Goal: Task Accomplishment & Management: Complete application form

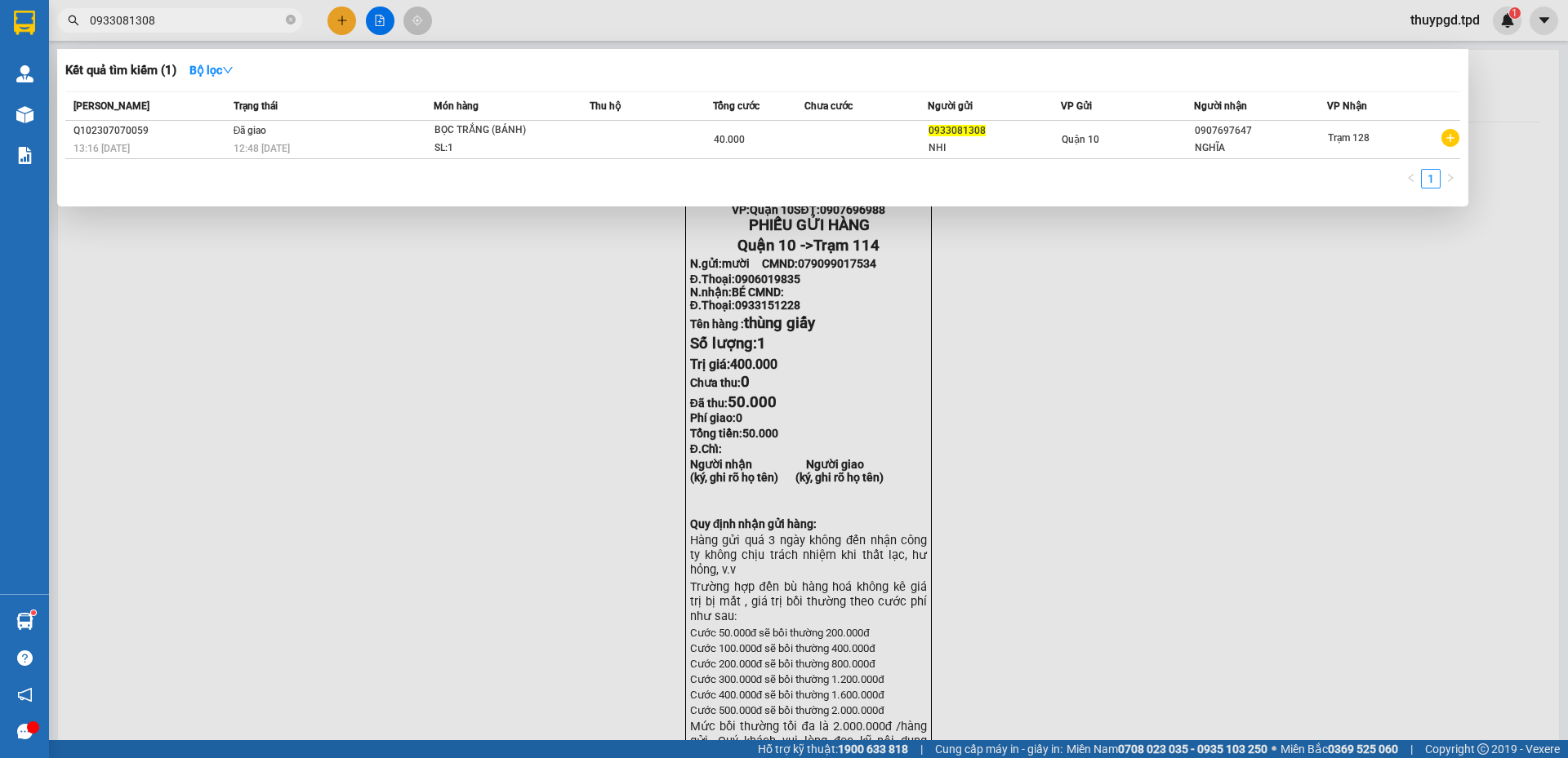
drag, startPoint x: 223, startPoint y: 454, endPoint x: 296, endPoint y: 446, distance: 73.4
click at [225, 453] on div at bounding box center [784, 379] width 1568 height 758
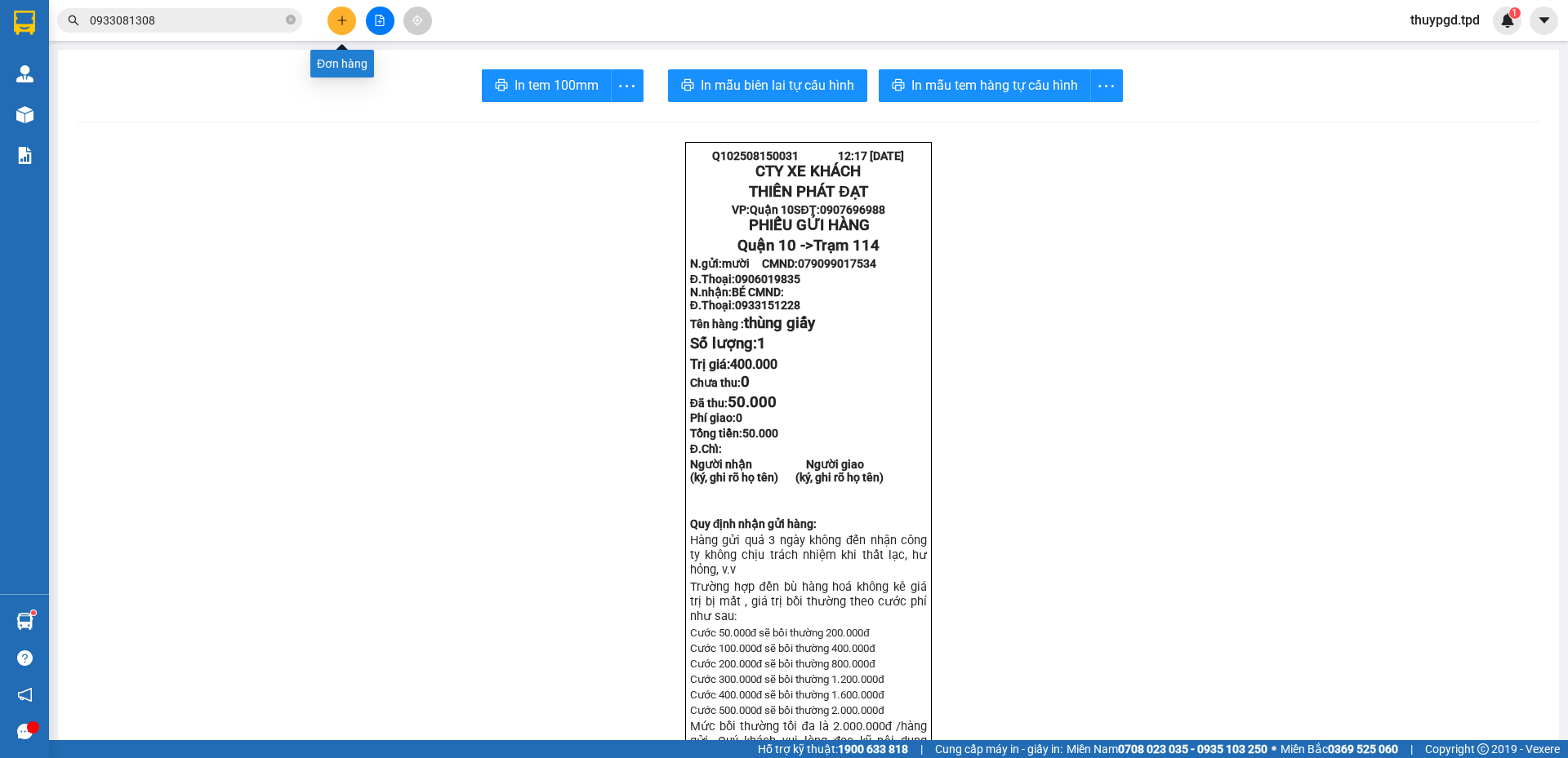
click at [332, 15] on button at bounding box center [341, 21] width 29 height 29
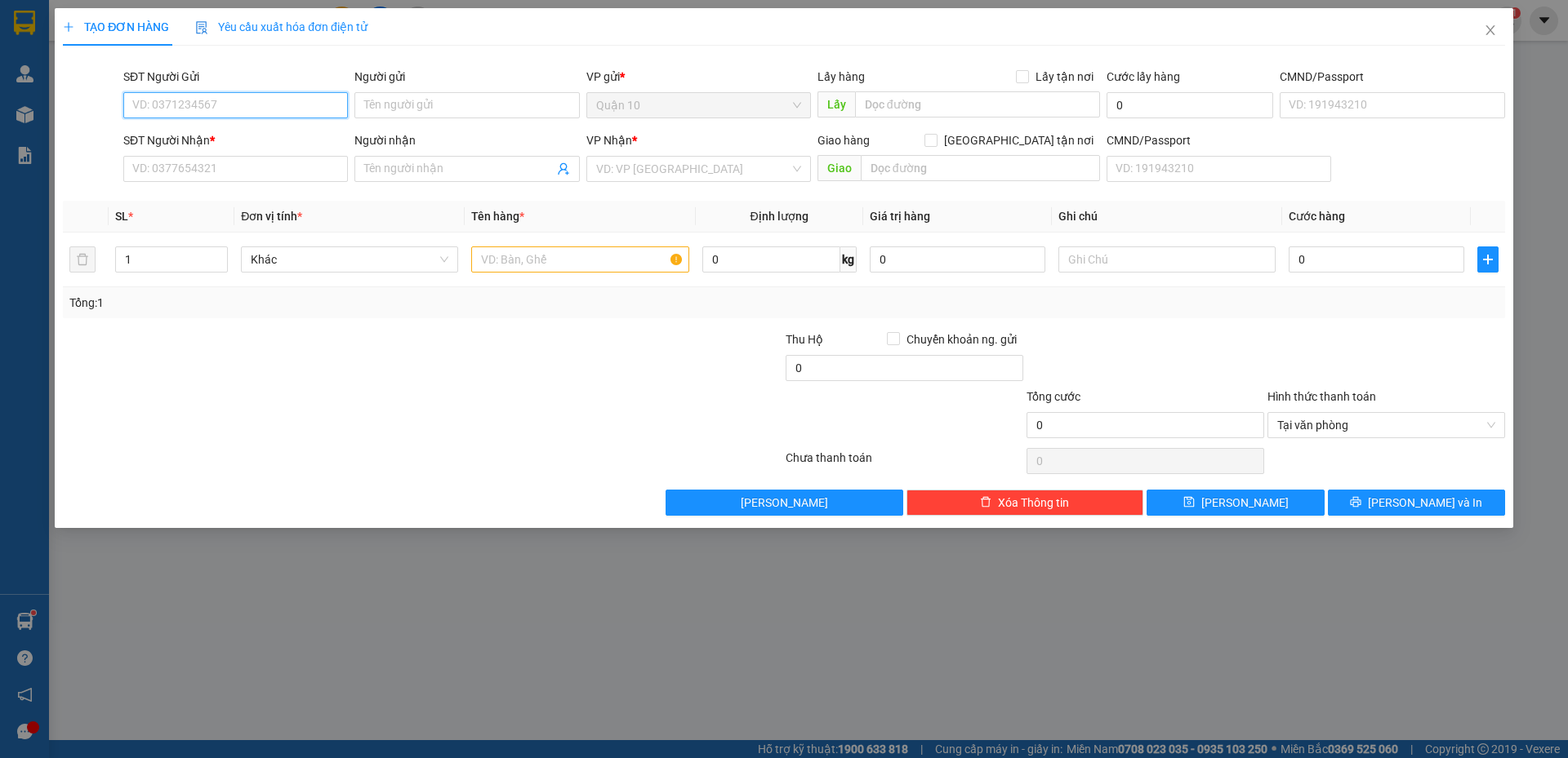
click at [220, 111] on input "SĐT Người Gửi" at bounding box center [235, 105] width 225 height 26
type input "0932009318"
click at [462, 98] on input "Người gửi" at bounding box center [466, 105] width 225 height 26
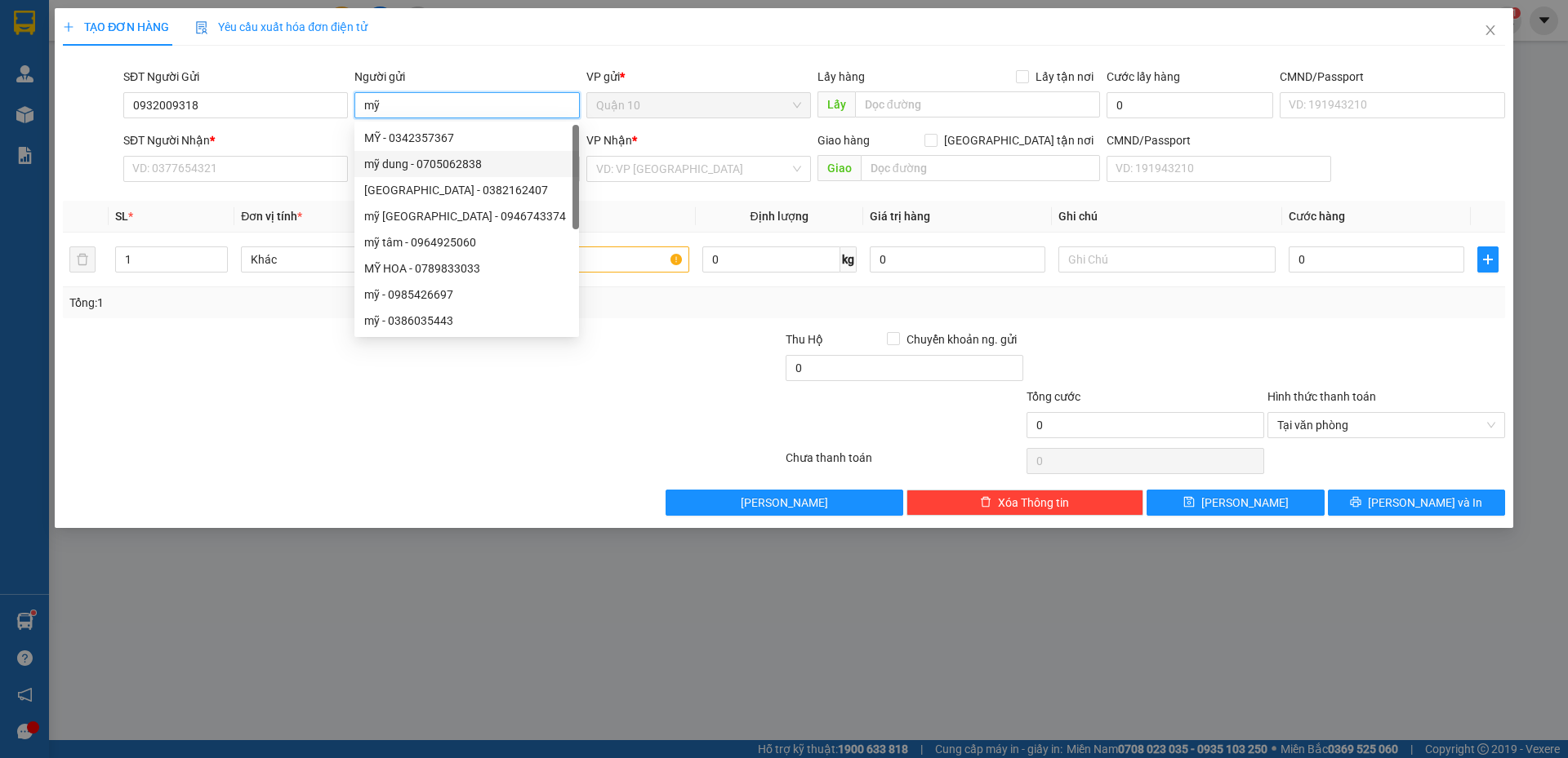
type input "mỹ"
drag, startPoint x: 142, startPoint y: 194, endPoint x: 156, endPoint y: 182, distance: 18.4
click at [147, 192] on div "Transit Pickup Surcharge Ids Transit Deliver Surcharge Ids Transit Deliver Surc…" at bounding box center [784, 286] width 1442 height 457
click at [165, 171] on input "SĐT Người Nhận *" at bounding box center [235, 169] width 225 height 26
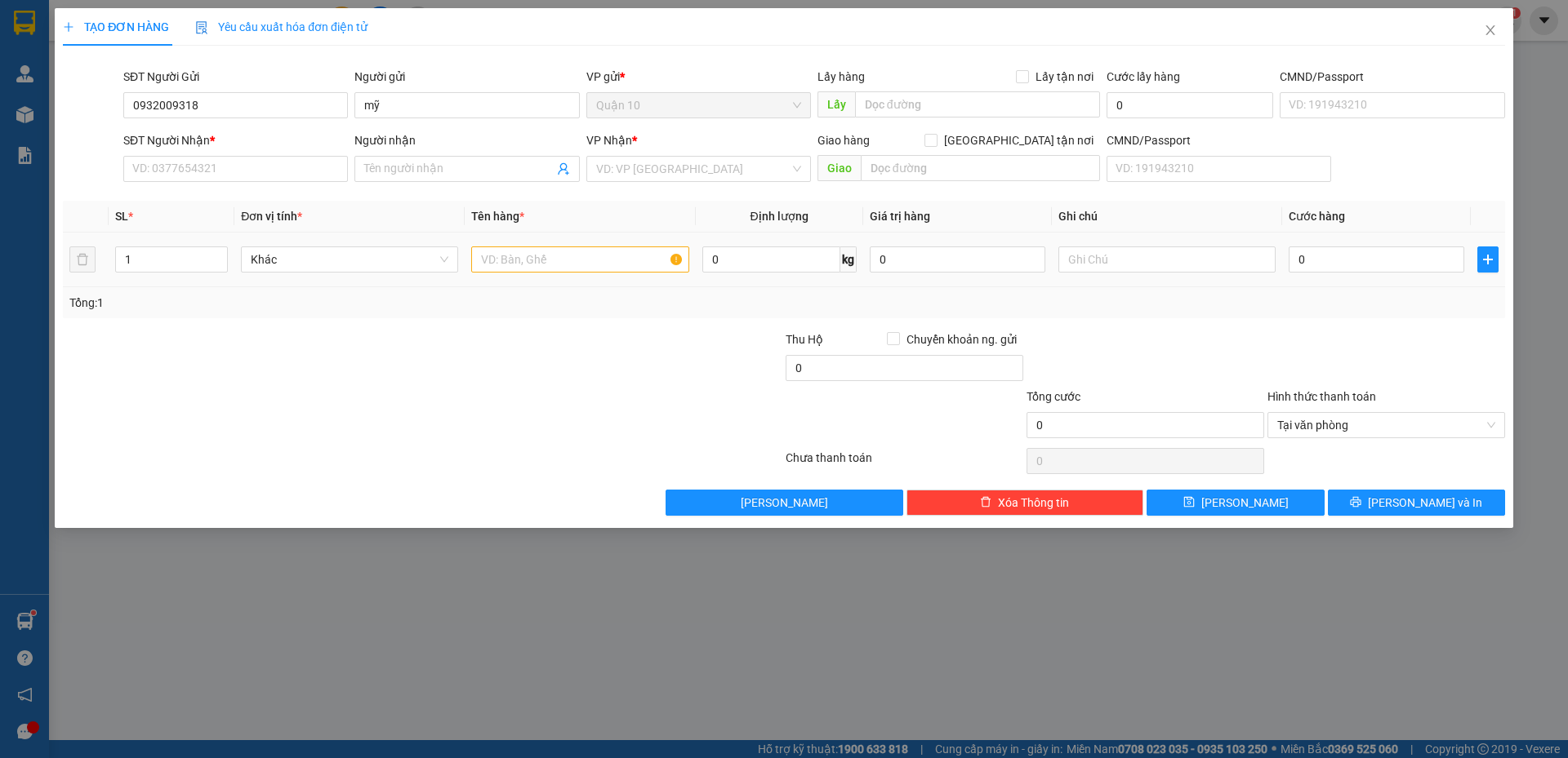
click at [524, 240] on td at bounding box center [580, 260] width 230 height 55
click at [524, 254] on input "text" at bounding box center [580, 259] width 217 height 26
type input "thùng xốp cua"
click at [407, 172] on input "Người nhận" at bounding box center [458, 169] width 189 height 18
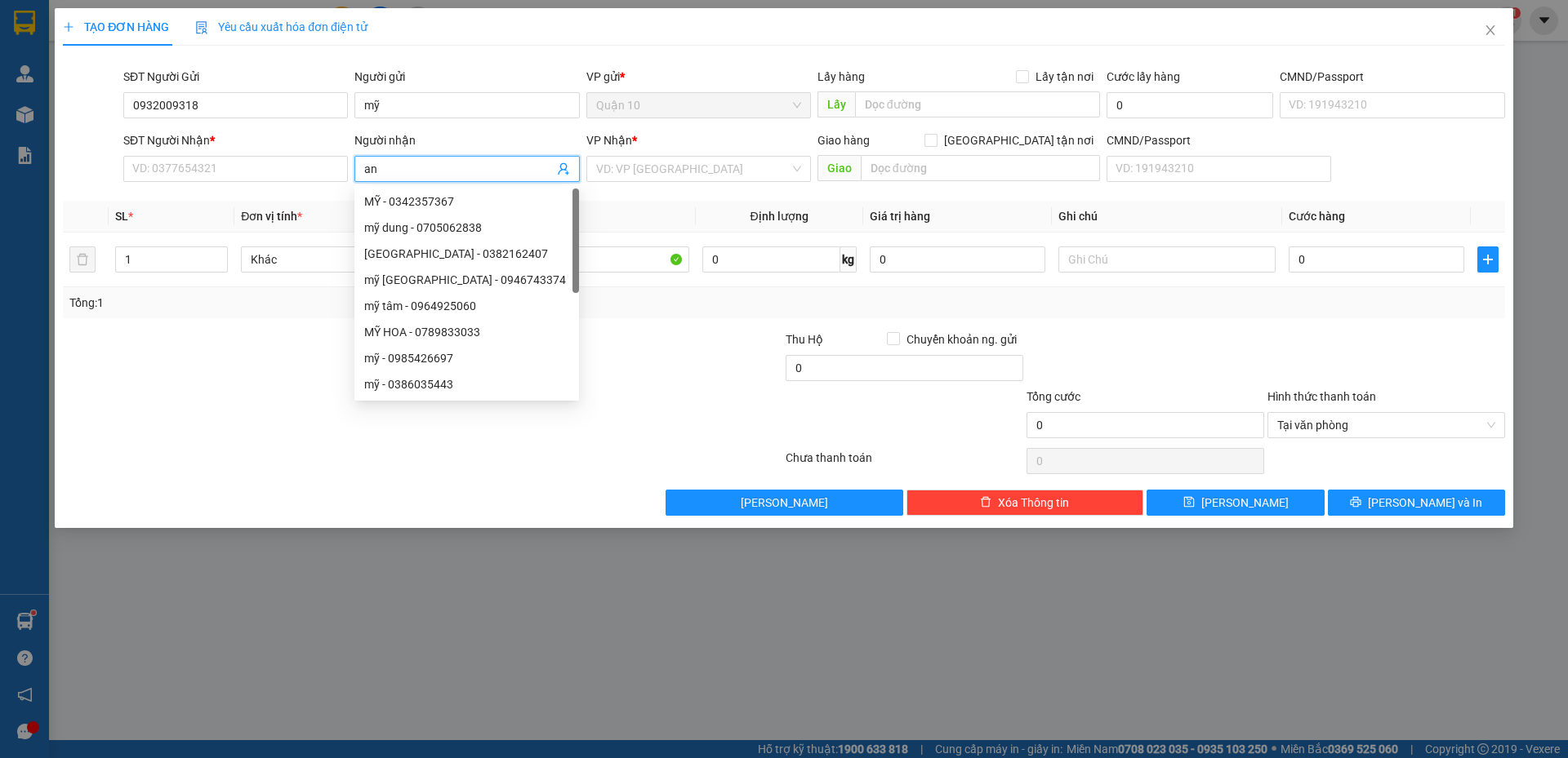
type input "a"
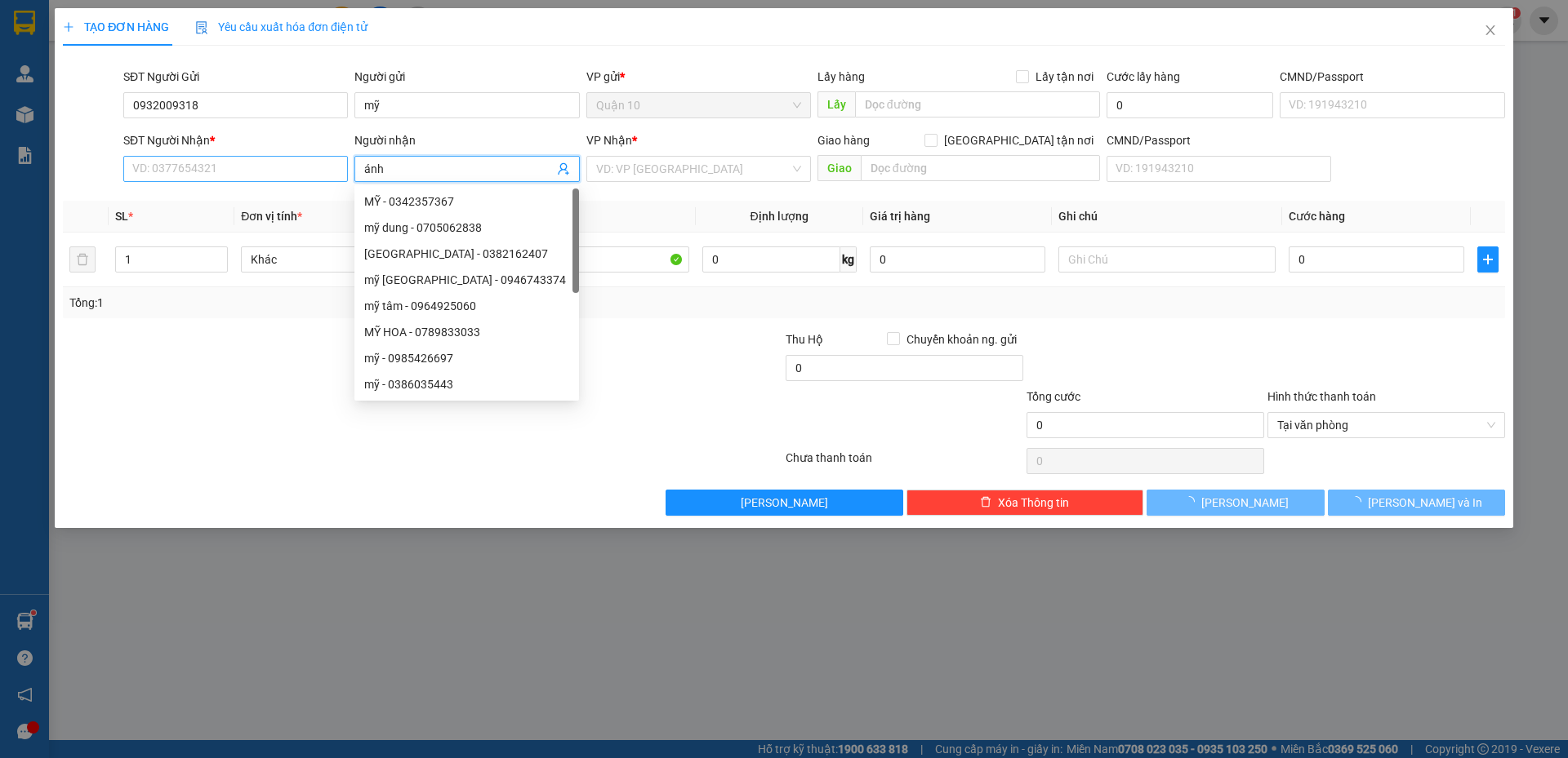
type input "ánh"
click at [233, 169] on input "SĐT Người Nhận *" at bounding box center [235, 169] width 225 height 26
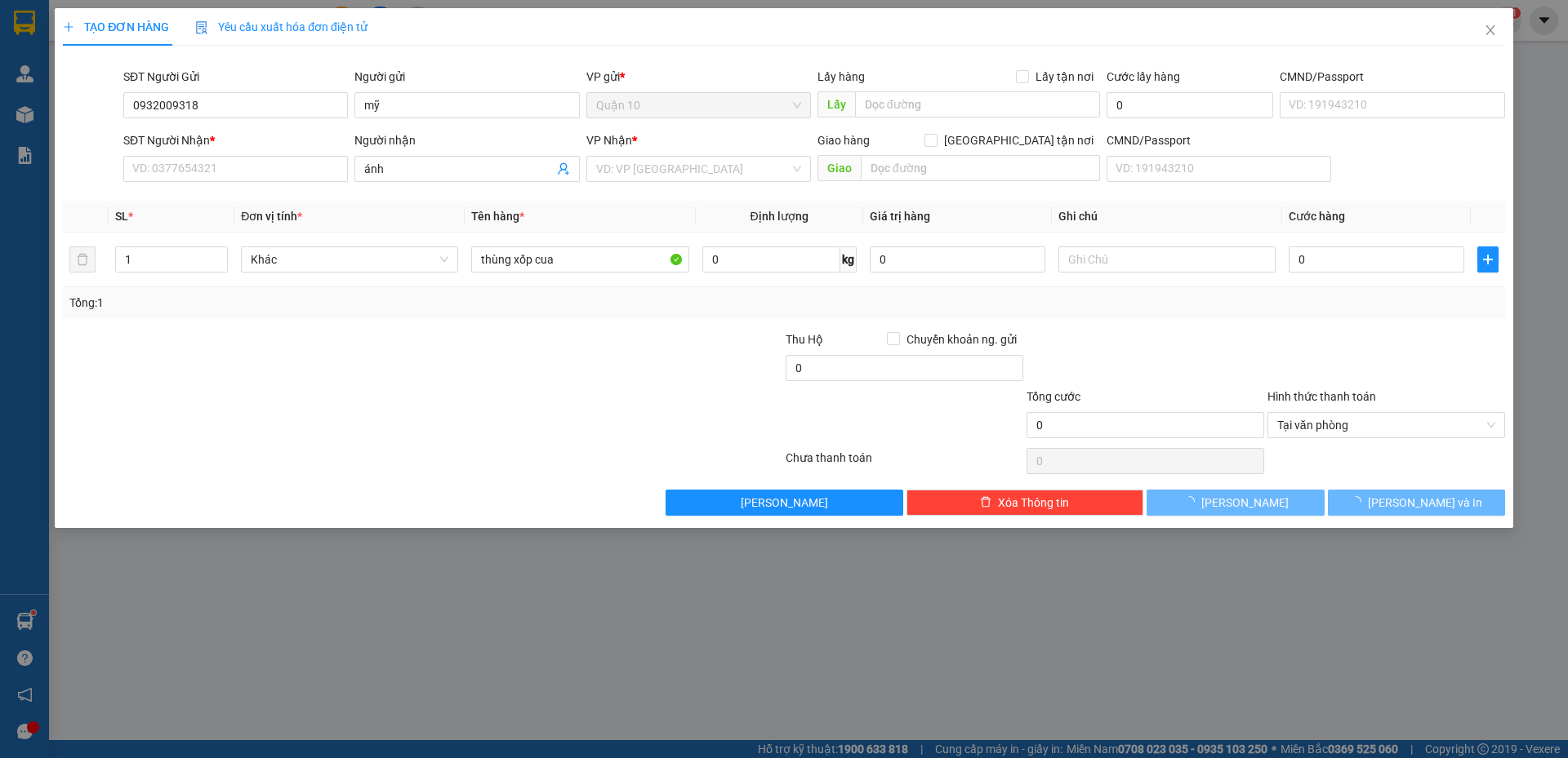
click at [722, 154] on div "VP Nhận *" at bounding box center [698, 143] width 225 height 24
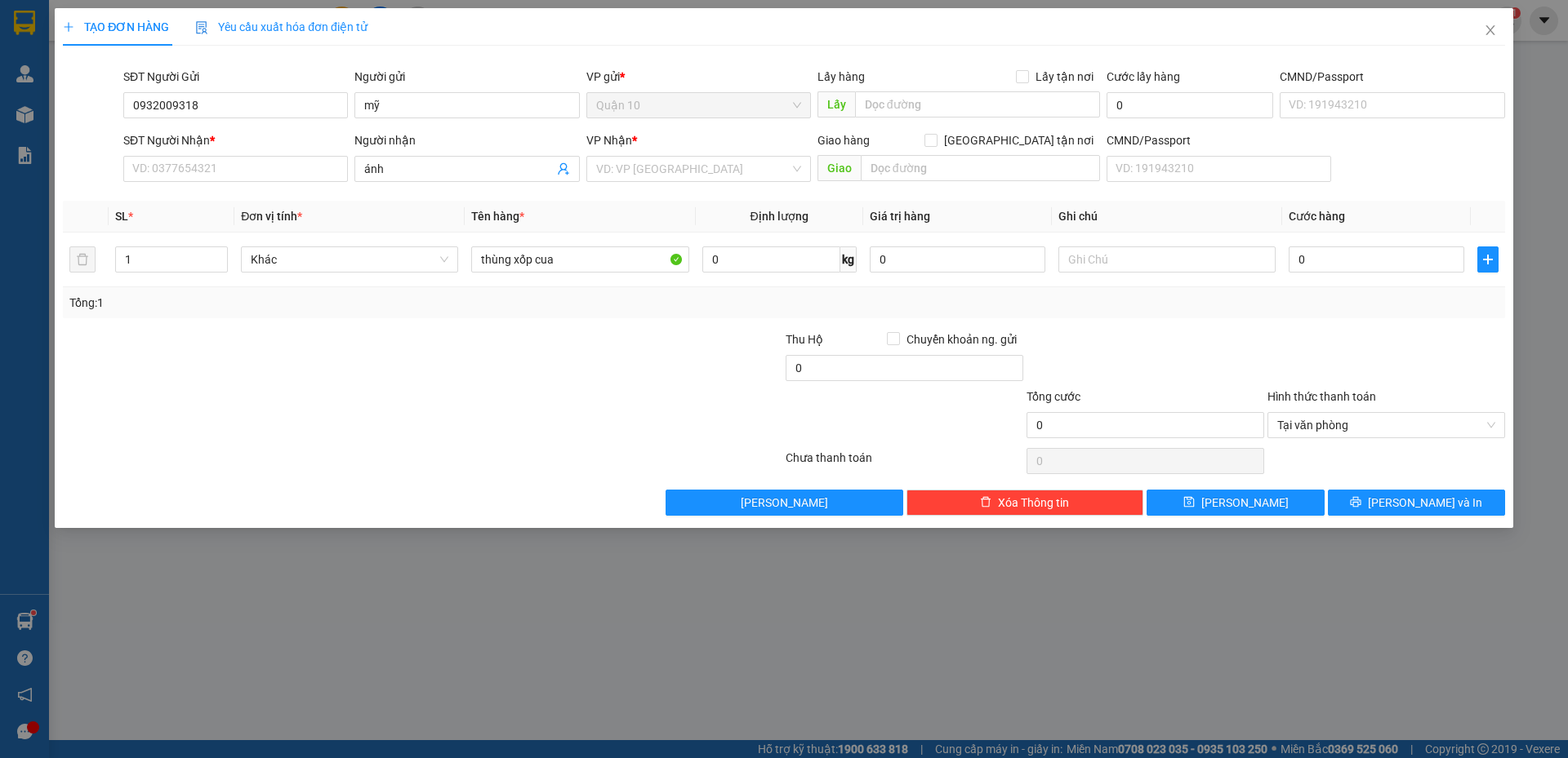
click at [672, 155] on div "VP Nhận *" at bounding box center [698, 143] width 225 height 24
drag, startPoint x: 626, startPoint y: 193, endPoint x: 636, endPoint y: 170, distance: 25.1
click at [626, 192] on div "Transit Pickup Surcharge Ids Transit Deliver Surcharge Ids Transit Deliver Surc…" at bounding box center [784, 286] width 1442 height 457
click at [636, 170] on input "search" at bounding box center [692, 168] width 193 height 24
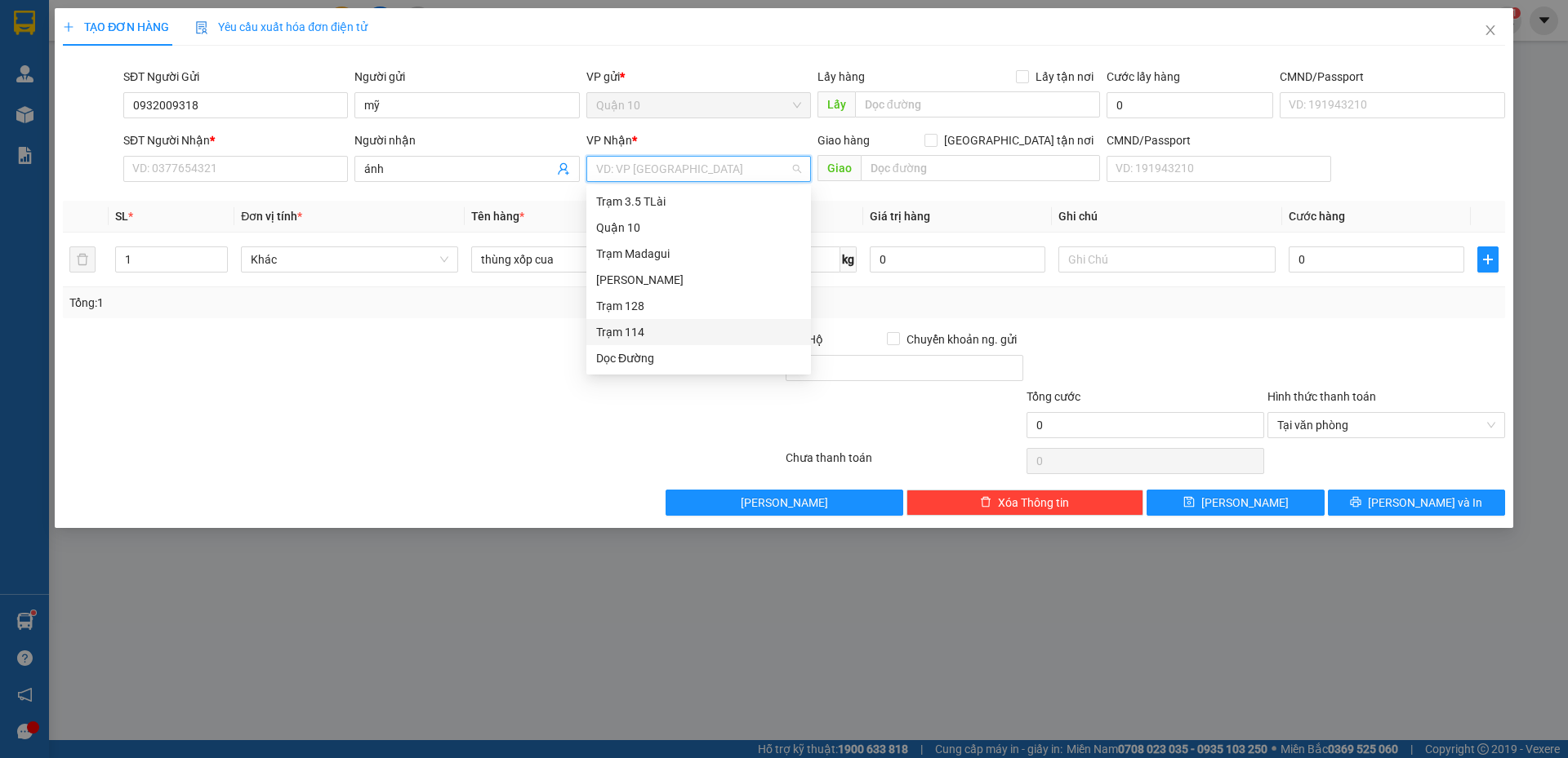
click at [620, 334] on div "Trạm 114" at bounding box center [698, 332] width 205 height 18
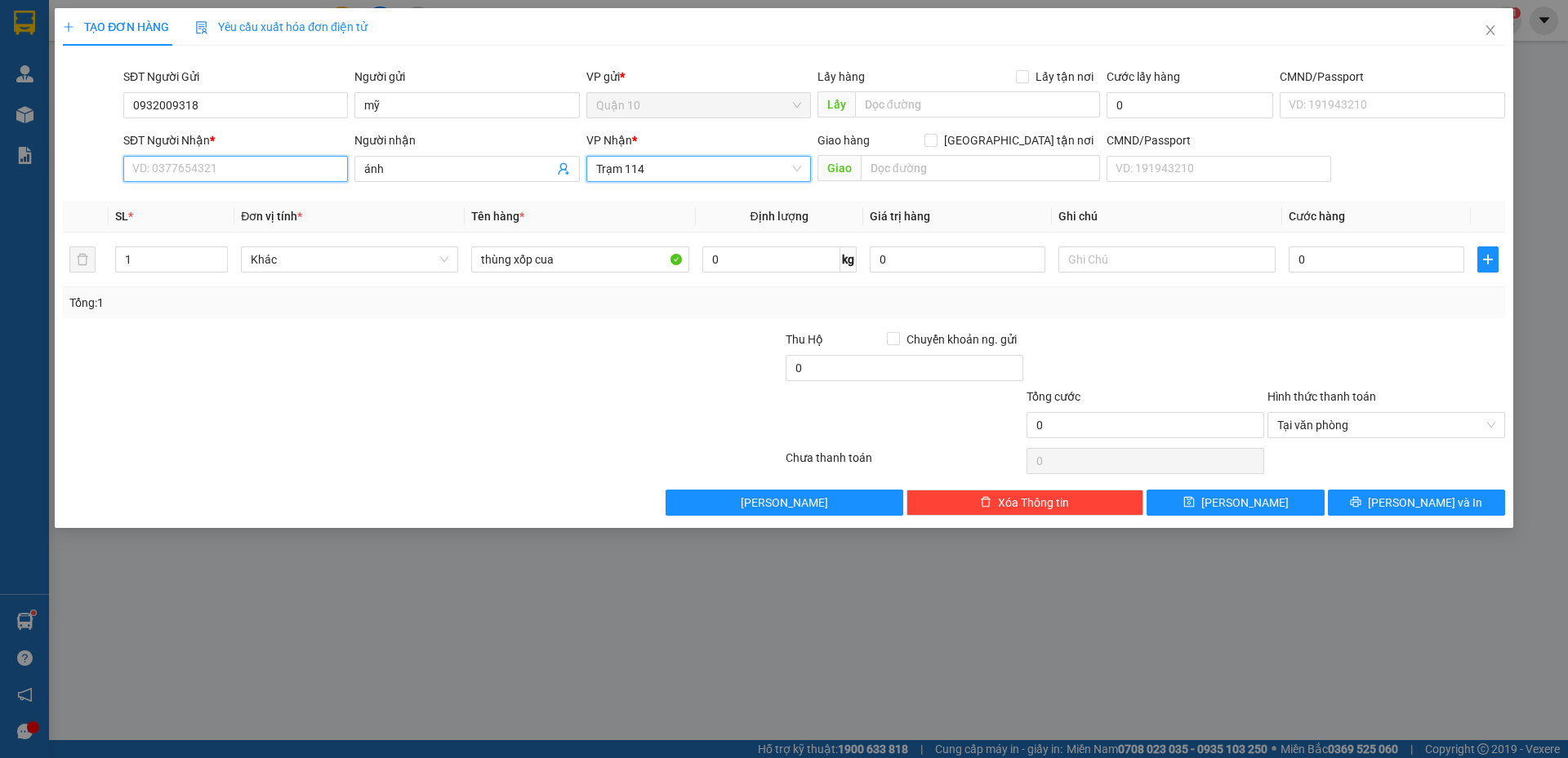
click at [139, 159] on input "SĐT Người Nhận *" at bounding box center [235, 169] width 225 height 26
type input "0374440654"
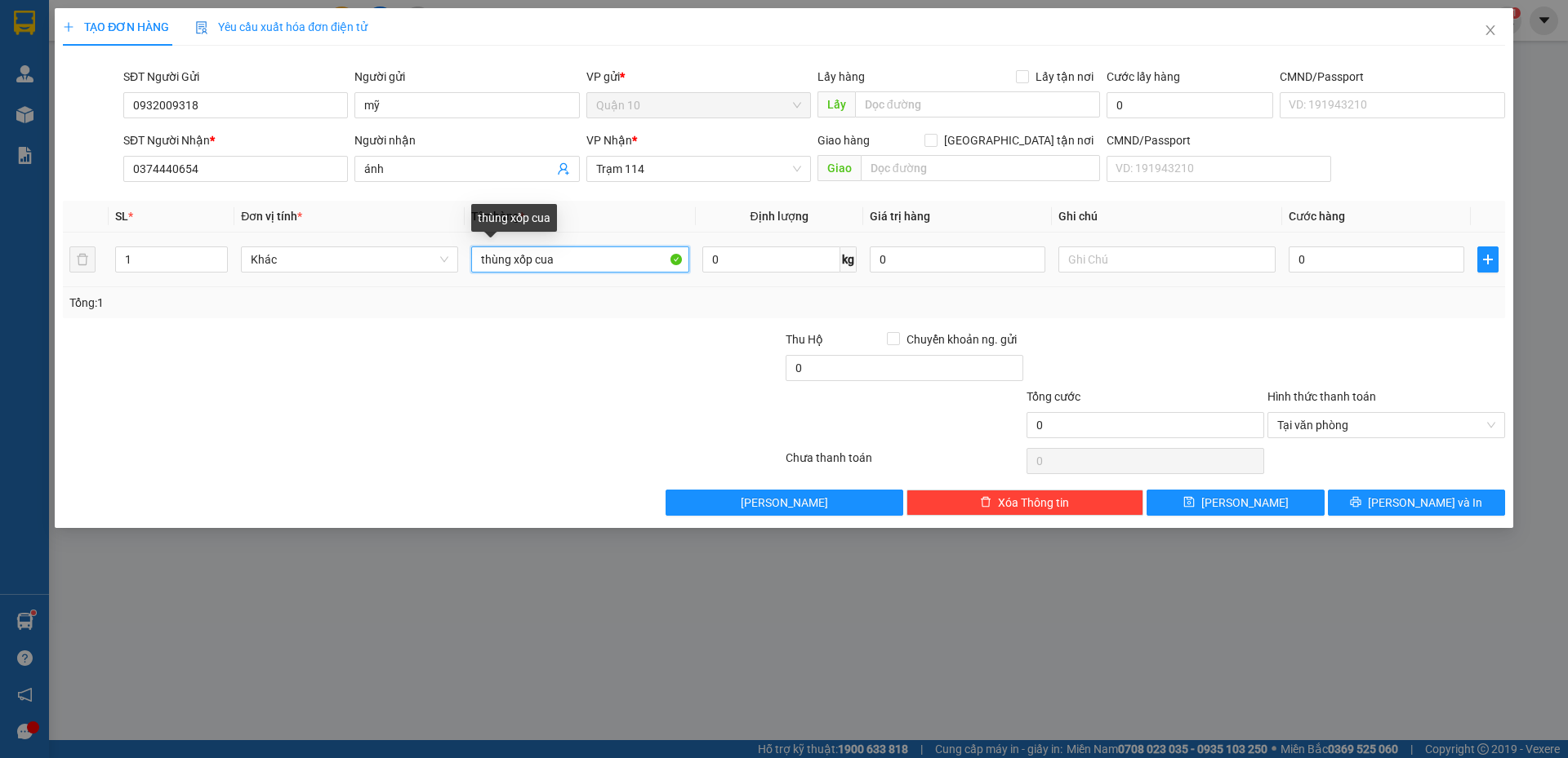
click at [607, 260] on input "thùng xốp cua" at bounding box center [580, 259] width 217 height 26
click at [534, 257] on input "thùng xốp cua sống" at bounding box center [580, 259] width 217 height 26
type input "thùng xốp trắng bk vàng cua sống"
drag, startPoint x: 869, startPoint y: 262, endPoint x: 466, endPoint y: 285, distance: 403.7
click at [763, 262] on tr "1 Khác thùng xốp trắng bk vàng cua sống 0 kg 0 0" at bounding box center [784, 260] width 1442 height 55
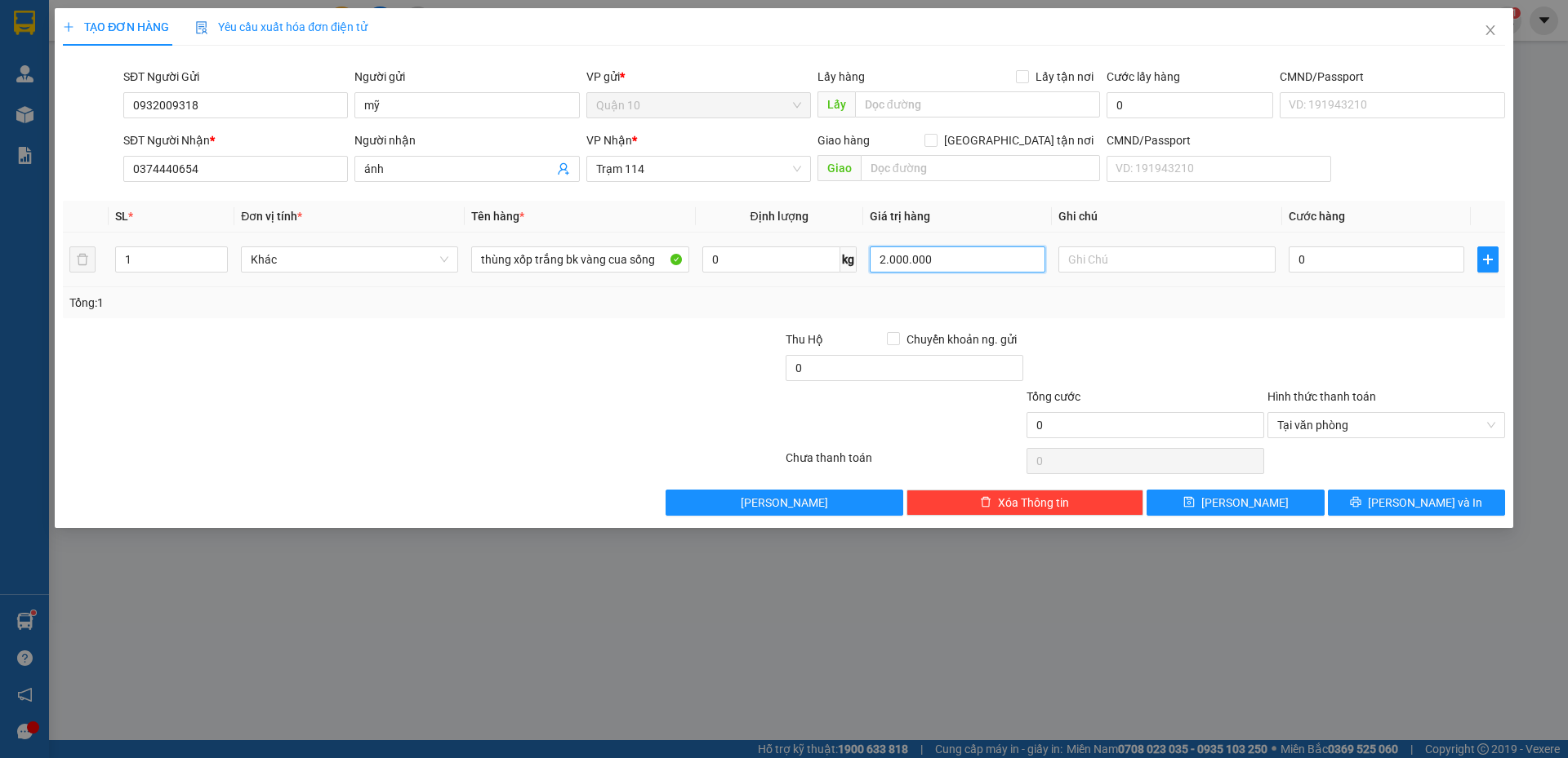
type input "2.000.000"
type input "5"
type input "50"
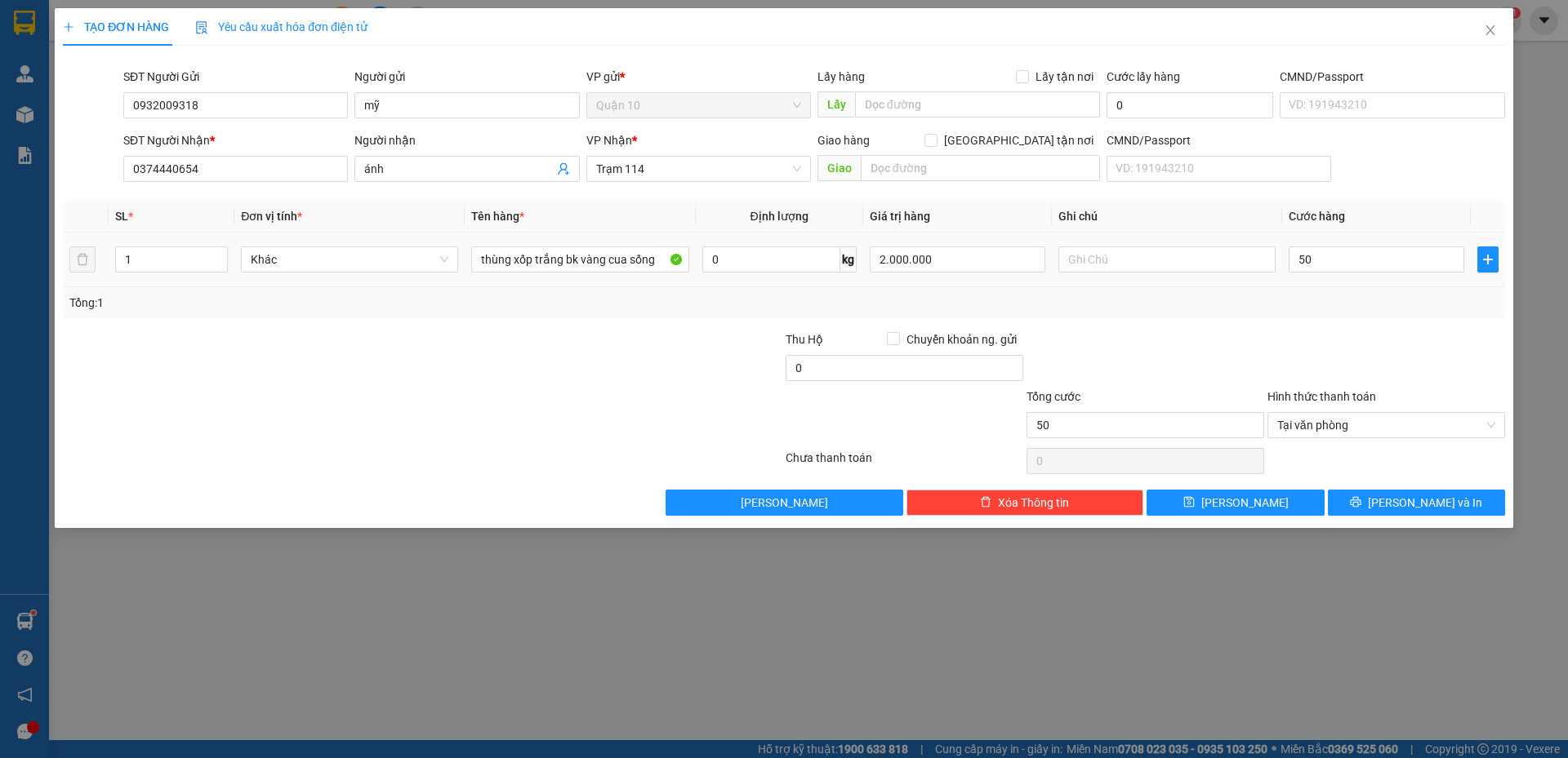
type input "50.000"
click at [1395, 276] on div "SL * Đơn vị tính * Tên hàng * Định lượng Giá trị hàng Ghi chú Cước hàng 1 Khác …" at bounding box center [784, 260] width 1442 height 118
click at [1440, 497] on span "[PERSON_NAME] và In" at bounding box center [1424, 503] width 114 height 18
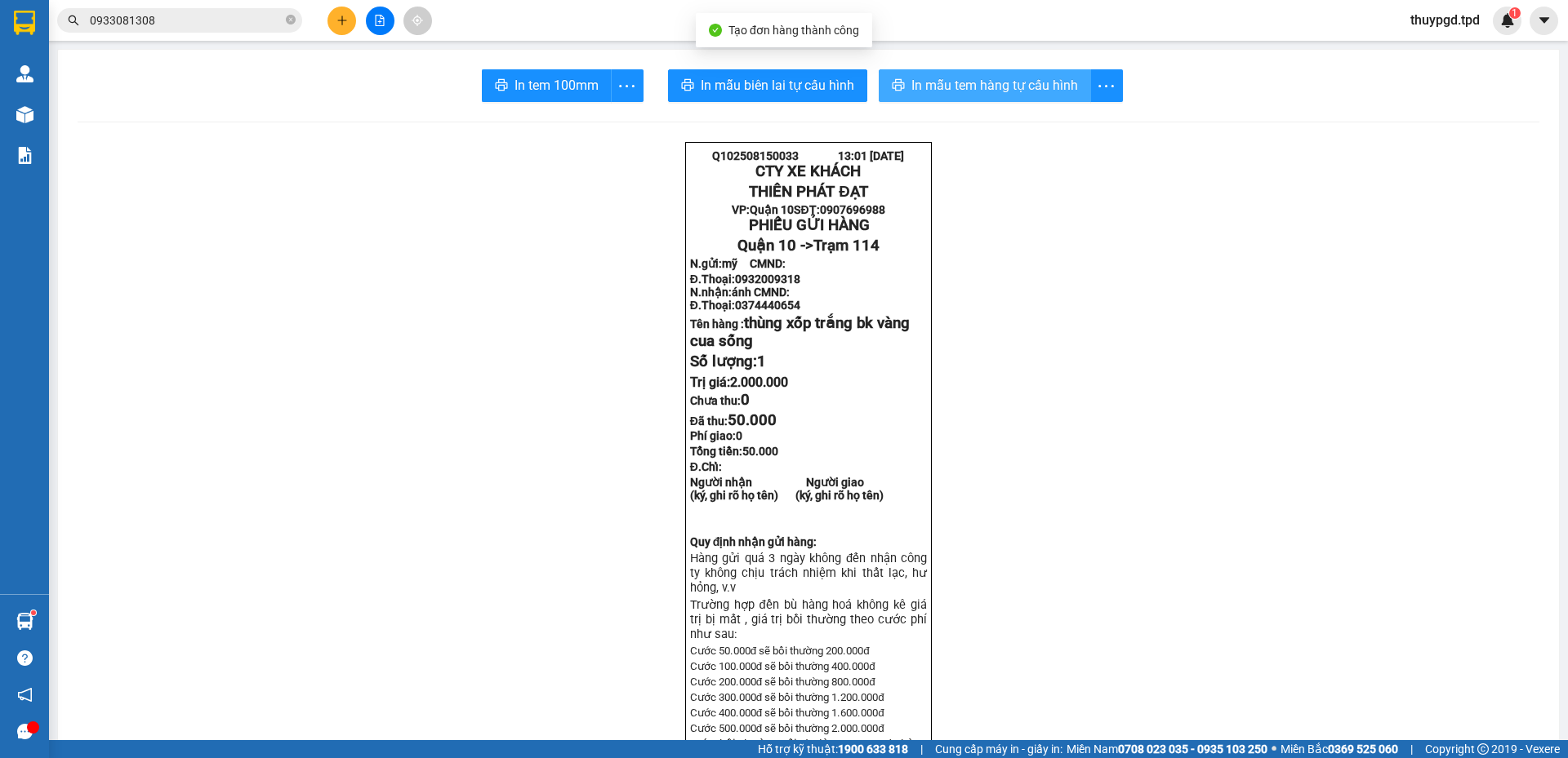
drag, startPoint x: 955, startPoint y: 59, endPoint x: 972, endPoint y: 76, distance: 24.0
click at [972, 76] on span "In mẫu tem hàng tự cấu hình" at bounding box center [994, 85] width 166 height 21
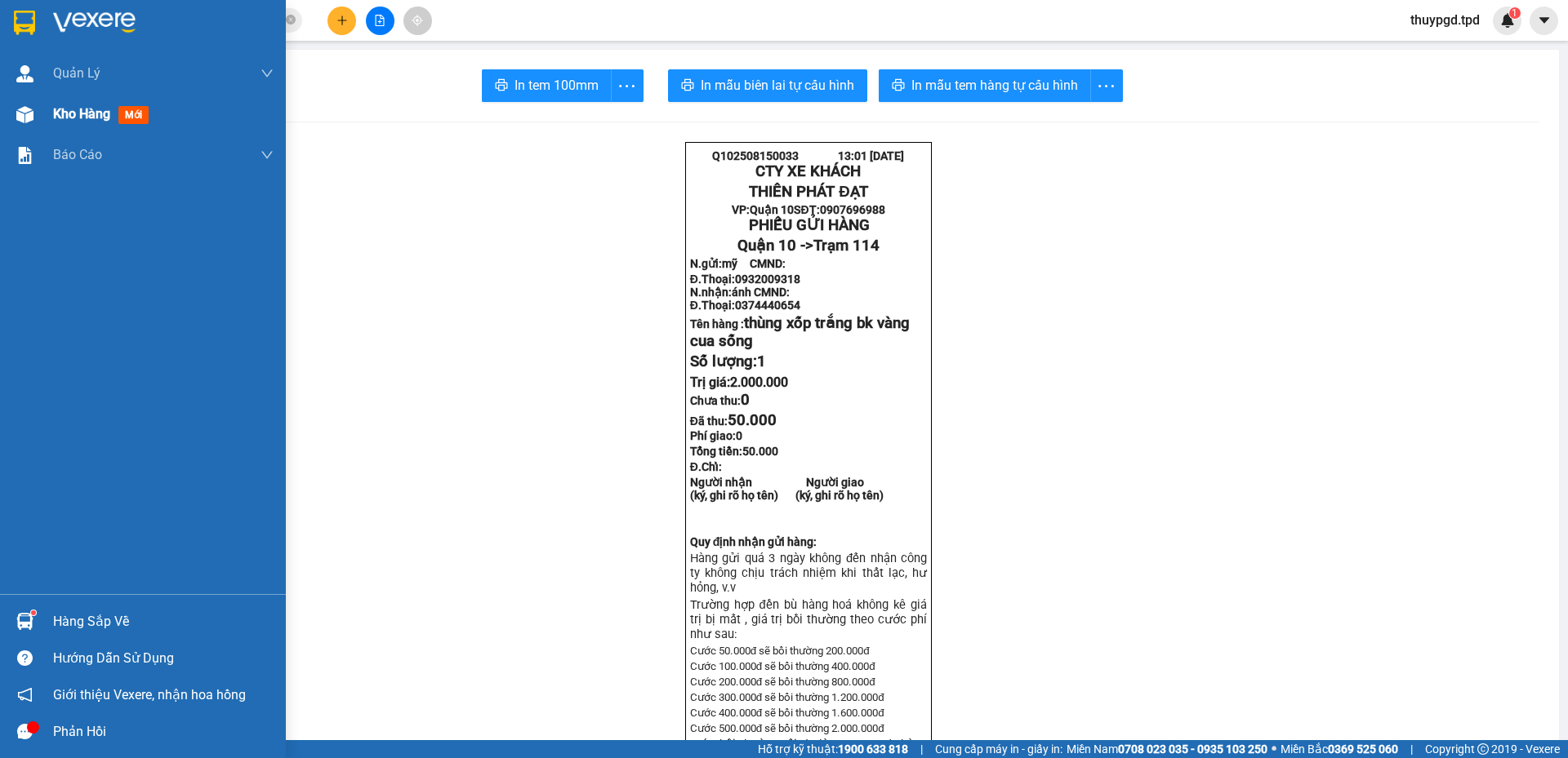
click at [58, 117] on span "Kho hàng" at bounding box center [82, 113] width 58 height 15
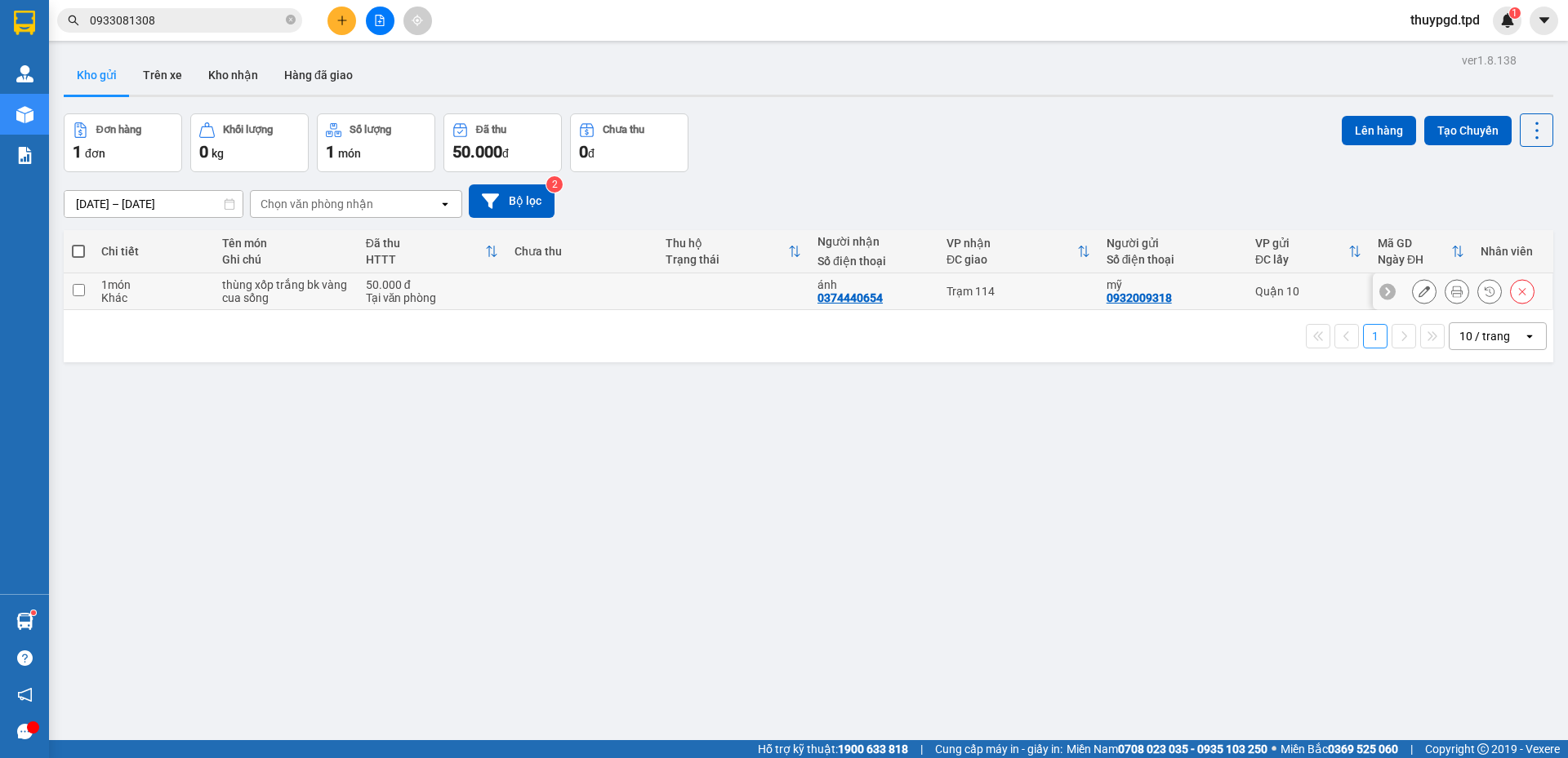
click at [1418, 286] on icon at bounding box center [1423, 291] width 12 height 12
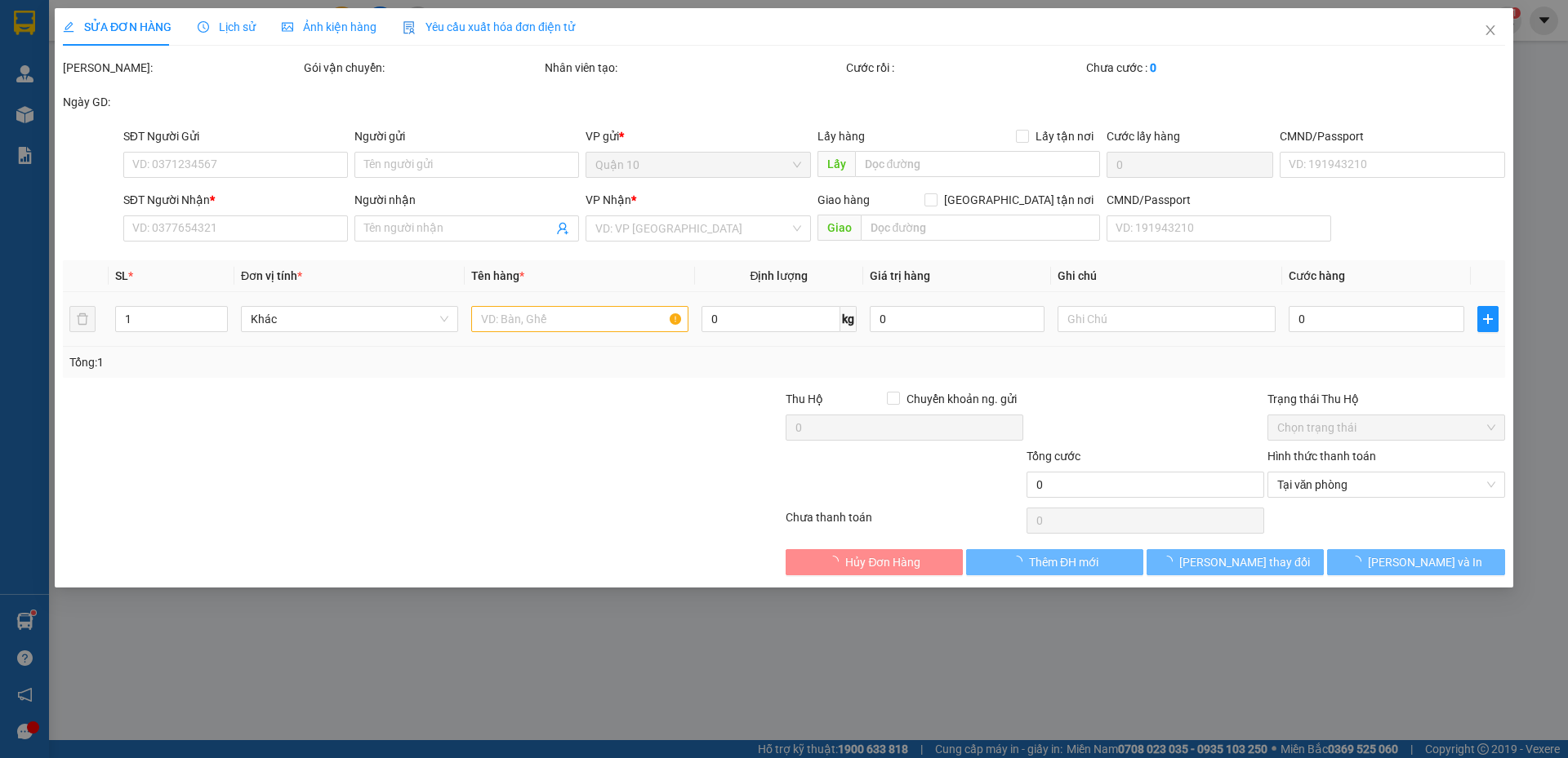
type input "0932009318"
type input "mỹ"
type input "0374440654"
type input "ánh"
type input "50.000"
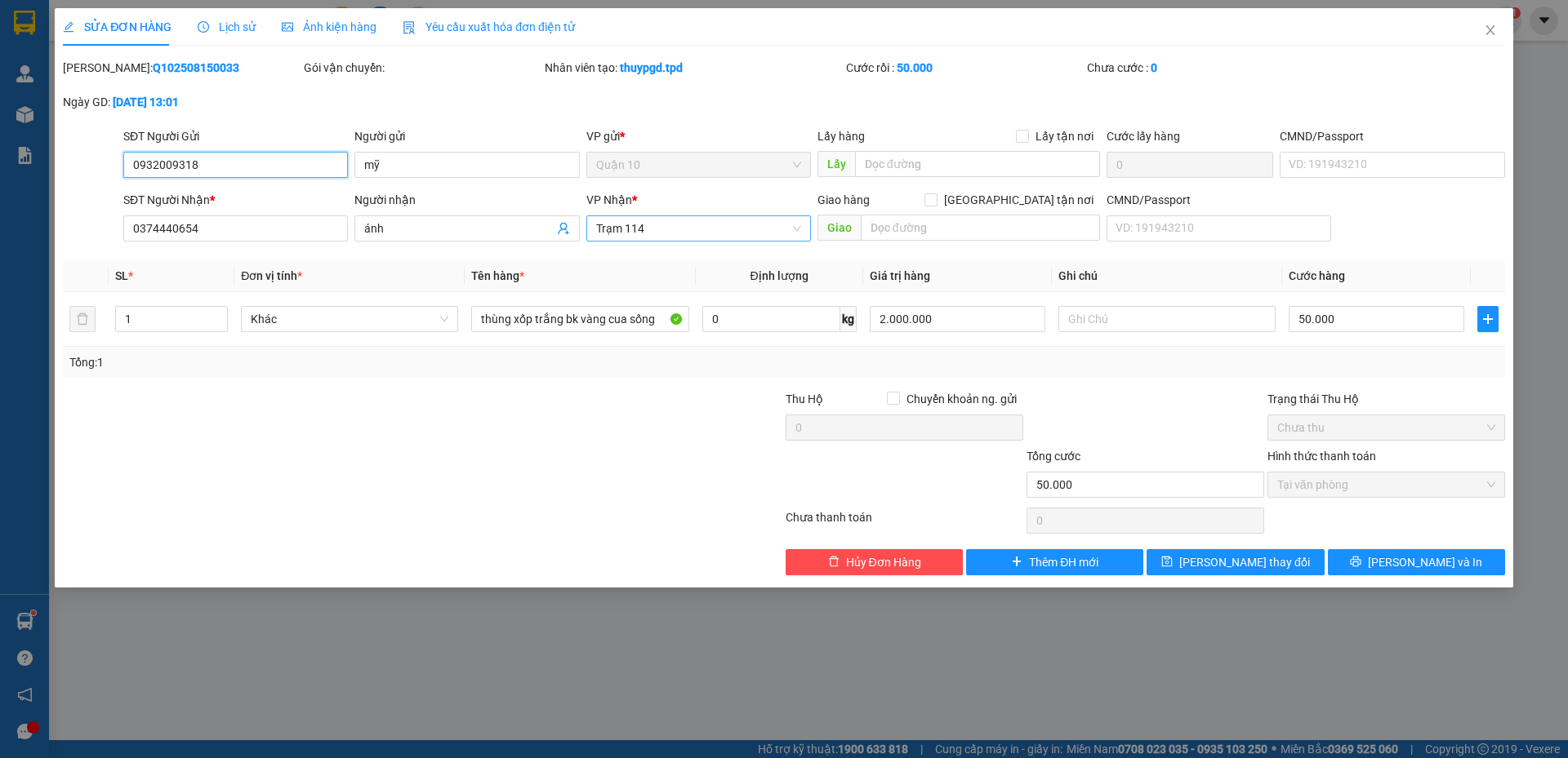
click at [693, 232] on span "Trạm 114" at bounding box center [698, 228] width 205 height 24
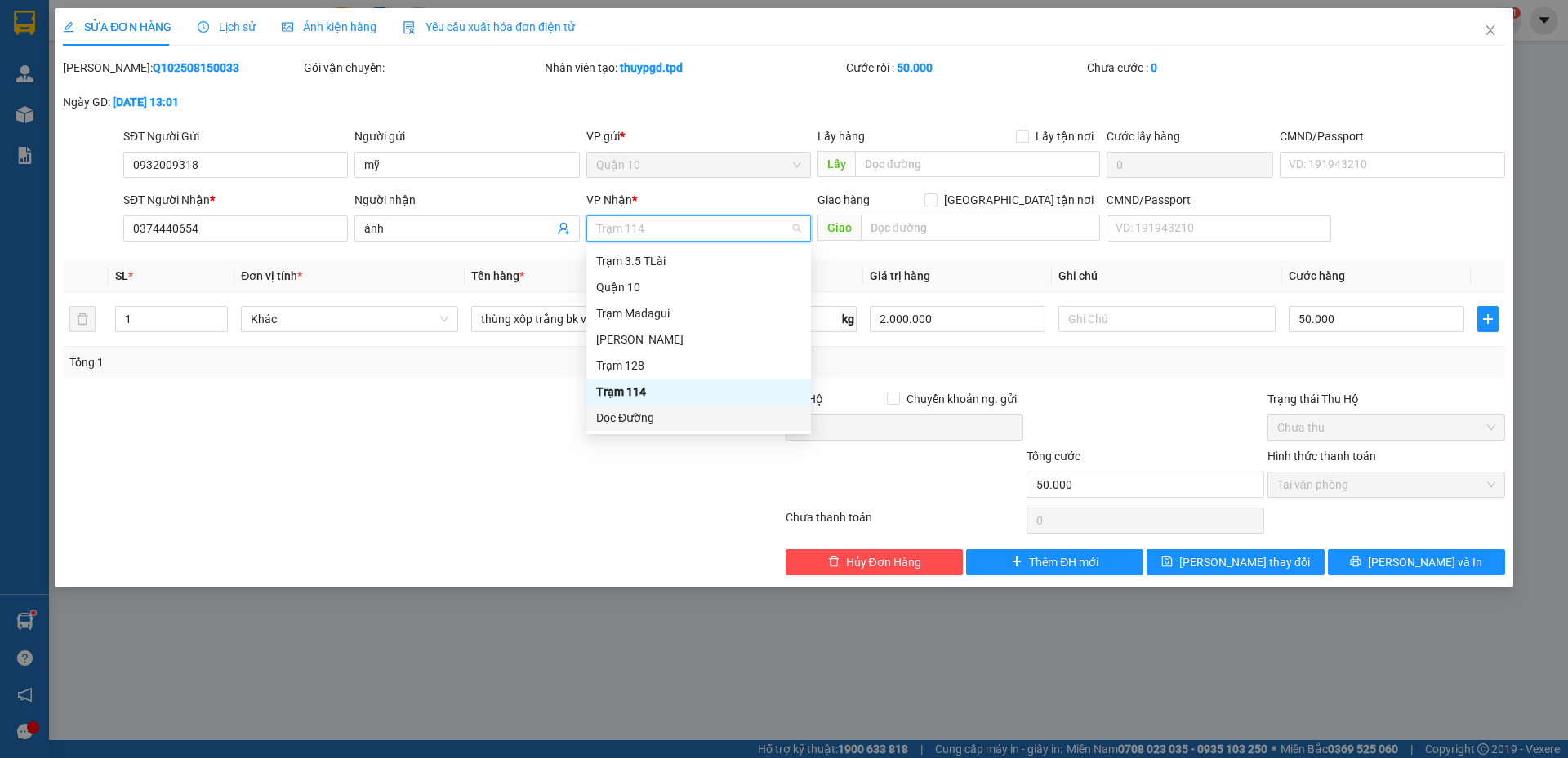
drag, startPoint x: 640, startPoint y: 419, endPoint x: 905, endPoint y: 244, distance: 317.6
click at [641, 419] on div "Dọc Đường" at bounding box center [698, 418] width 205 height 18
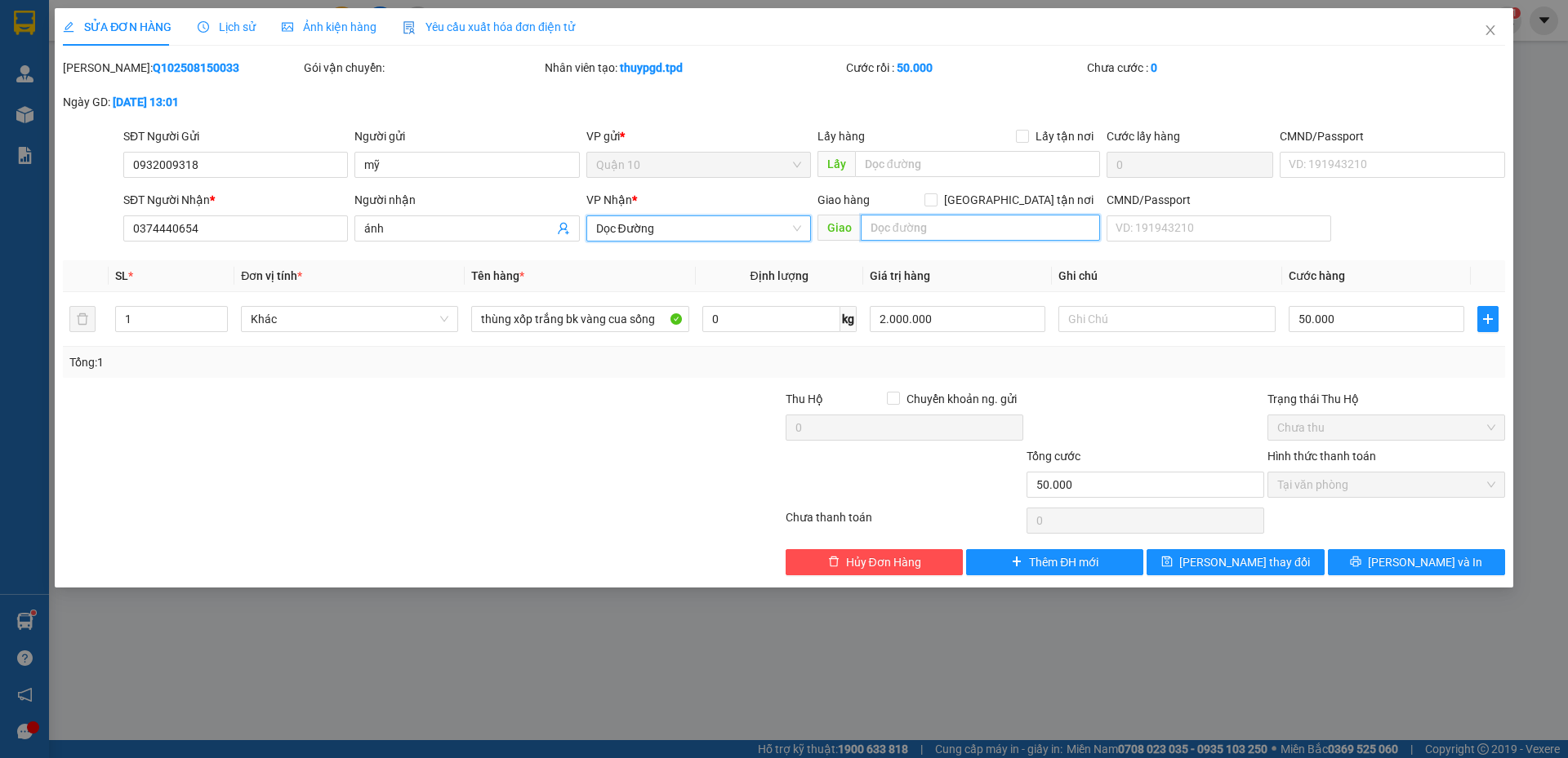
click at [930, 220] on input "text" at bounding box center [980, 227] width 239 height 26
type input "k"
type input "KM"
click at [1445, 232] on div "SĐT Người Nhận * 0374440654 Người nhận ánh VP Nhận * Dọc Đường Giao hàng [GEOGR…" at bounding box center [814, 220] width 1388 height 57
click at [1420, 568] on span "[PERSON_NAME] và In" at bounding box center [1424, 562] width 114 height 18
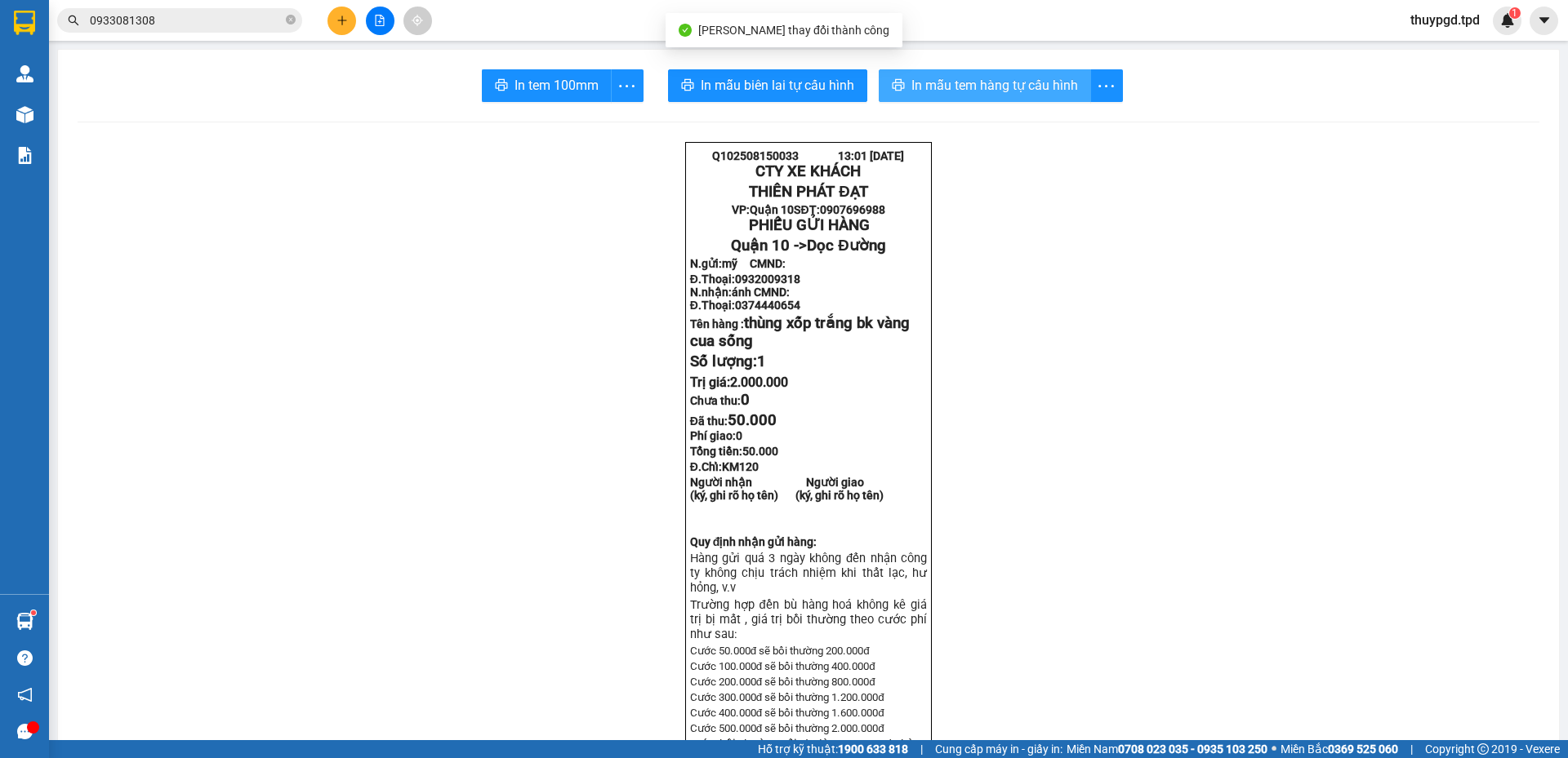
click at [1003, 75] on span "In mẫu tem hàng tự cấu hình" at bounding box center [994, 85] width 166 height 21
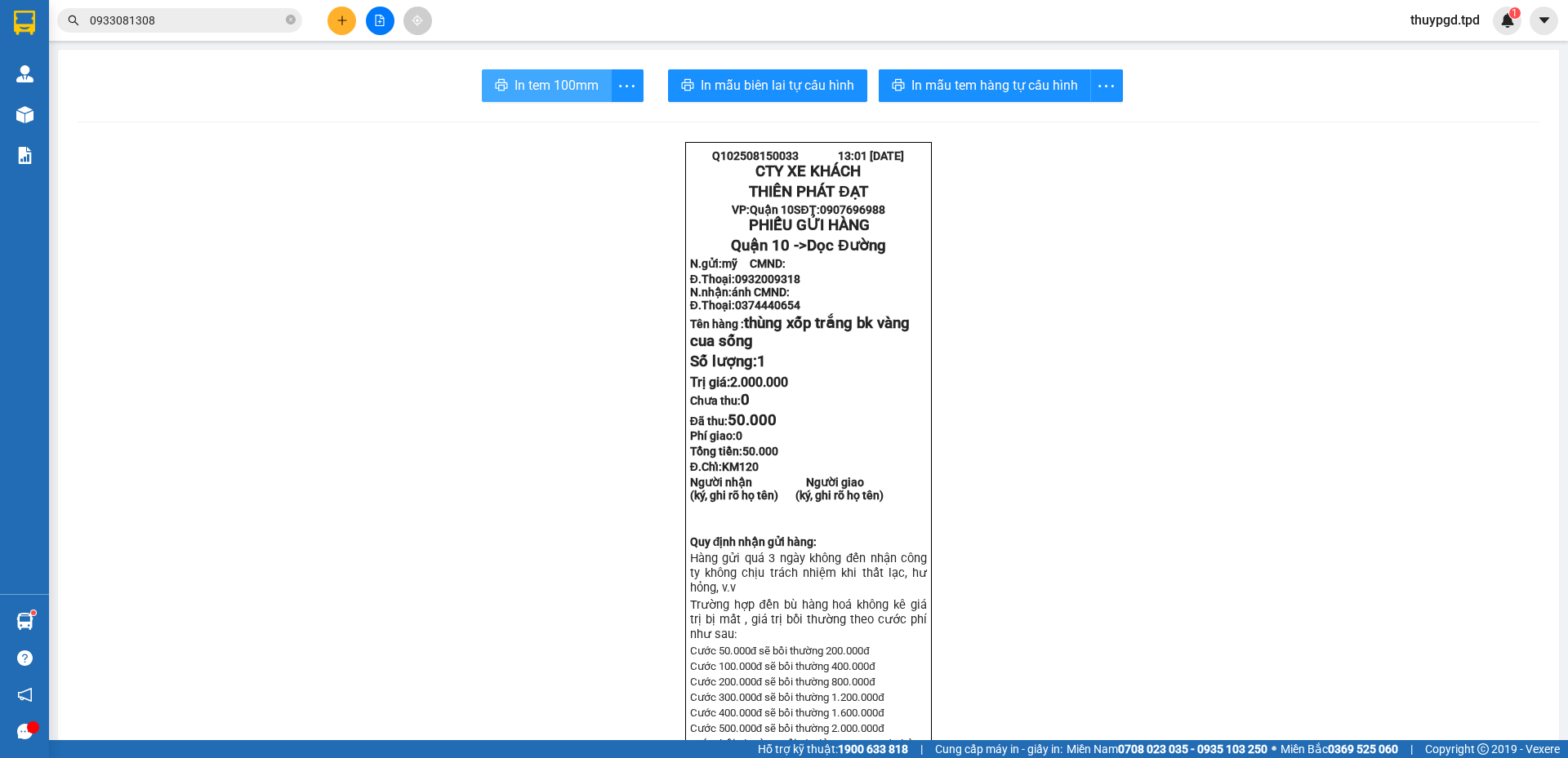
click at [577, 95] on span "In tem 100mm" at bounding box center [557, 85] width 84 height 21
